Goal: Find specific page/section: Find specific page/section

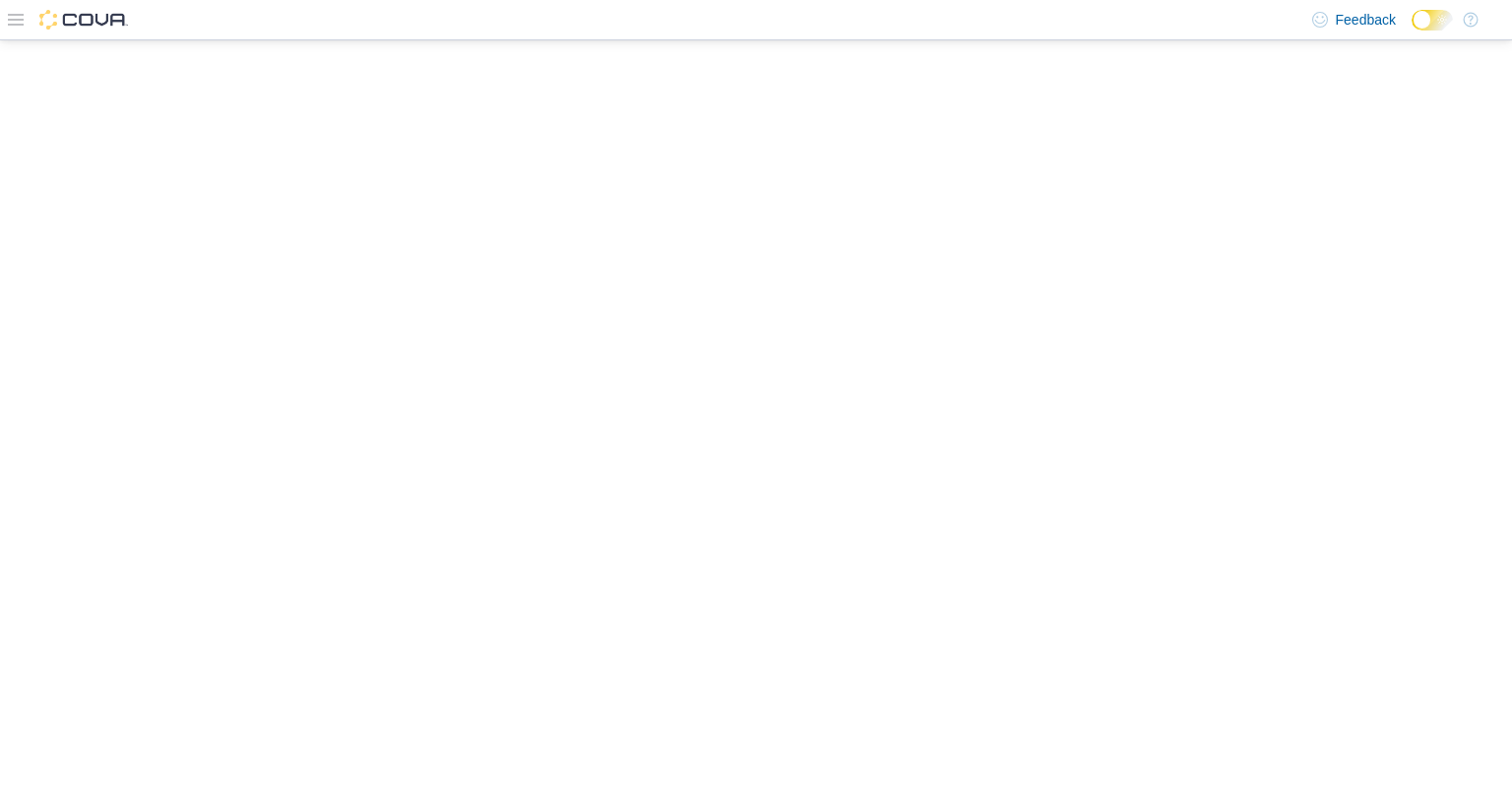
scroll to position [69, 0]
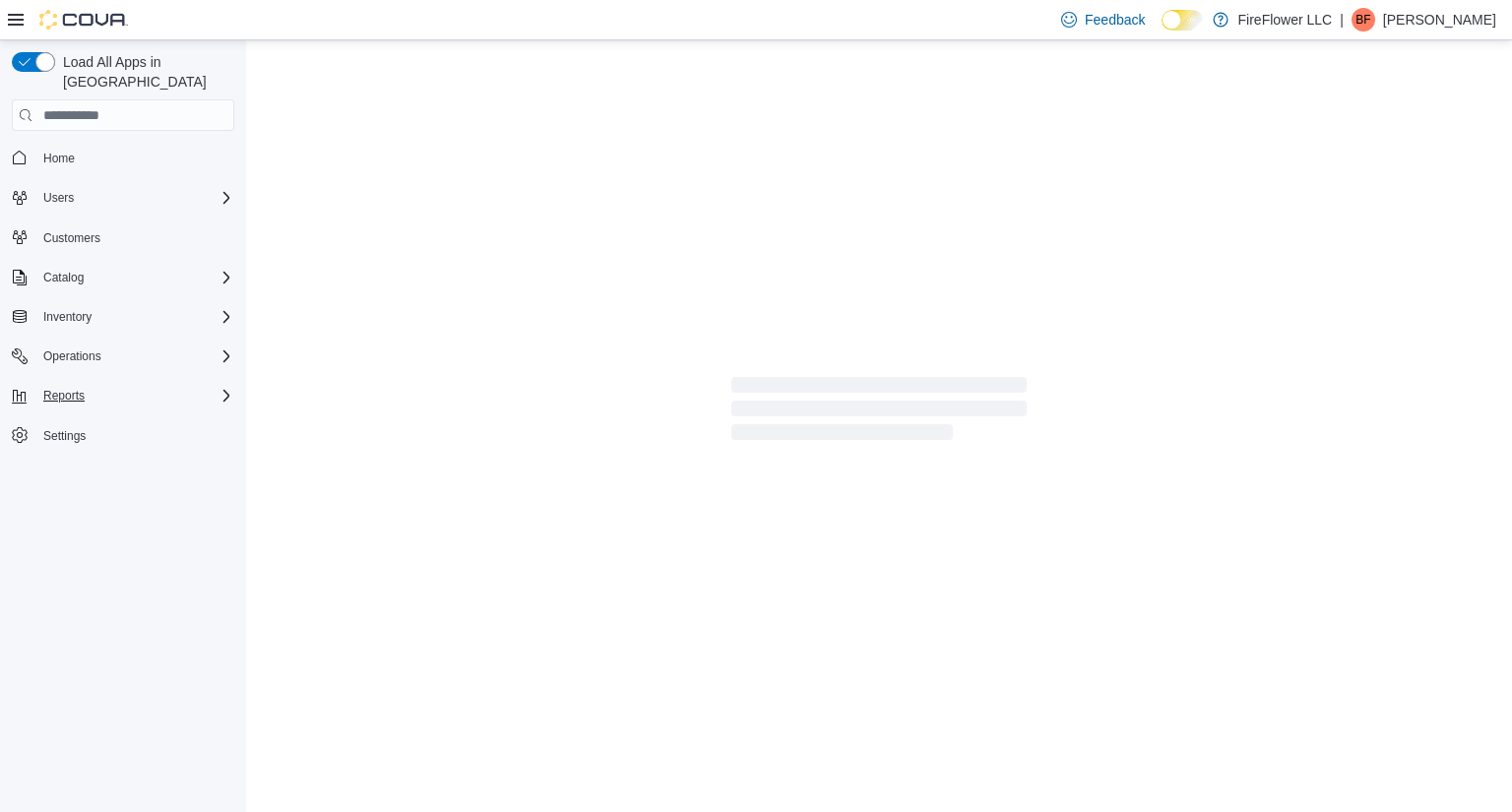
click at [226, 388] on icon "Complex example" at bounding box center [226, 396] width 16 height 16
click at [63, 523] on span "Reports" at bounding box center [56, 534] width 41 height 24
